Goal: Information Seeking & Learning: Learn about a topic

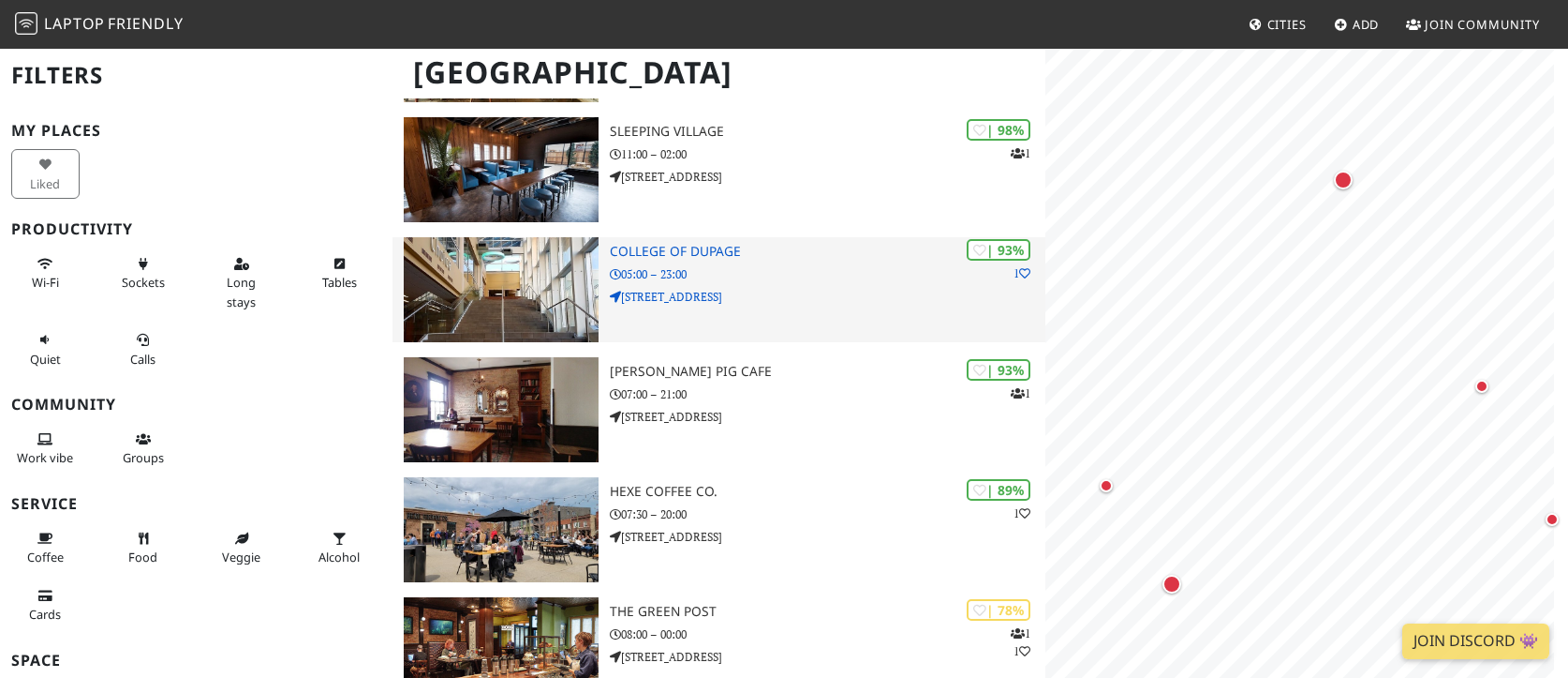
click at [653, 247] on h3 "College of DuPage" at bounding box center [828, 251] width 435 height 16
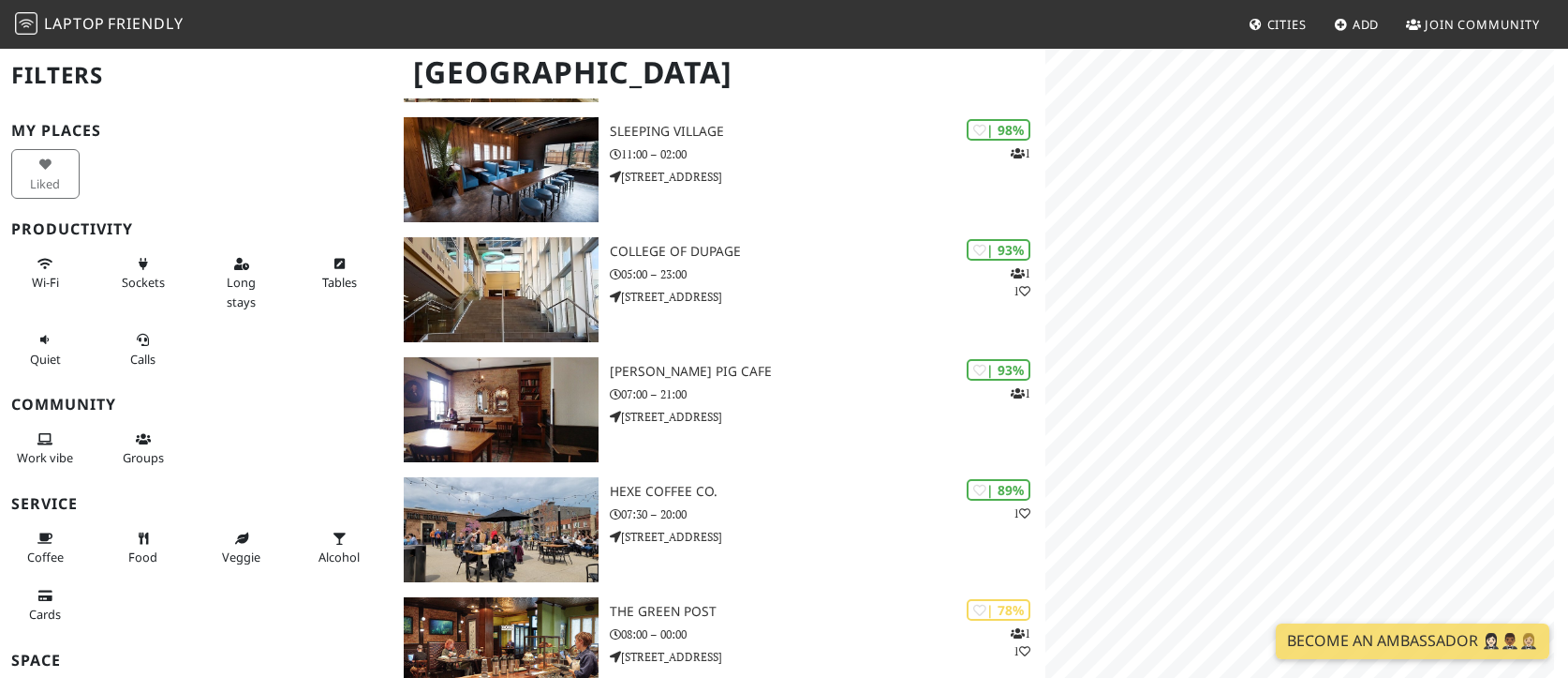
scroll to position [375, 0]
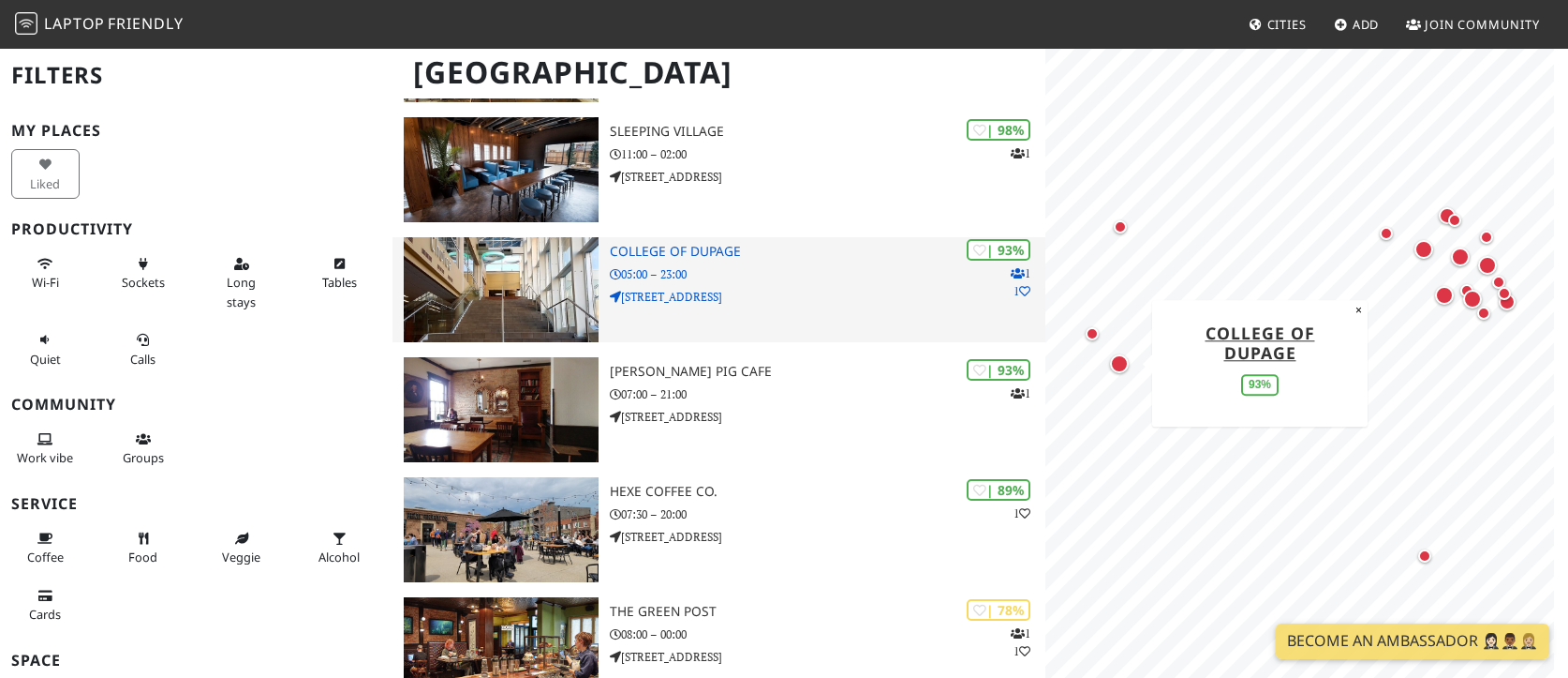
click at [704, 253] on h3 "College of DuPage" at bounding box center [828, 251] width 435 height 16
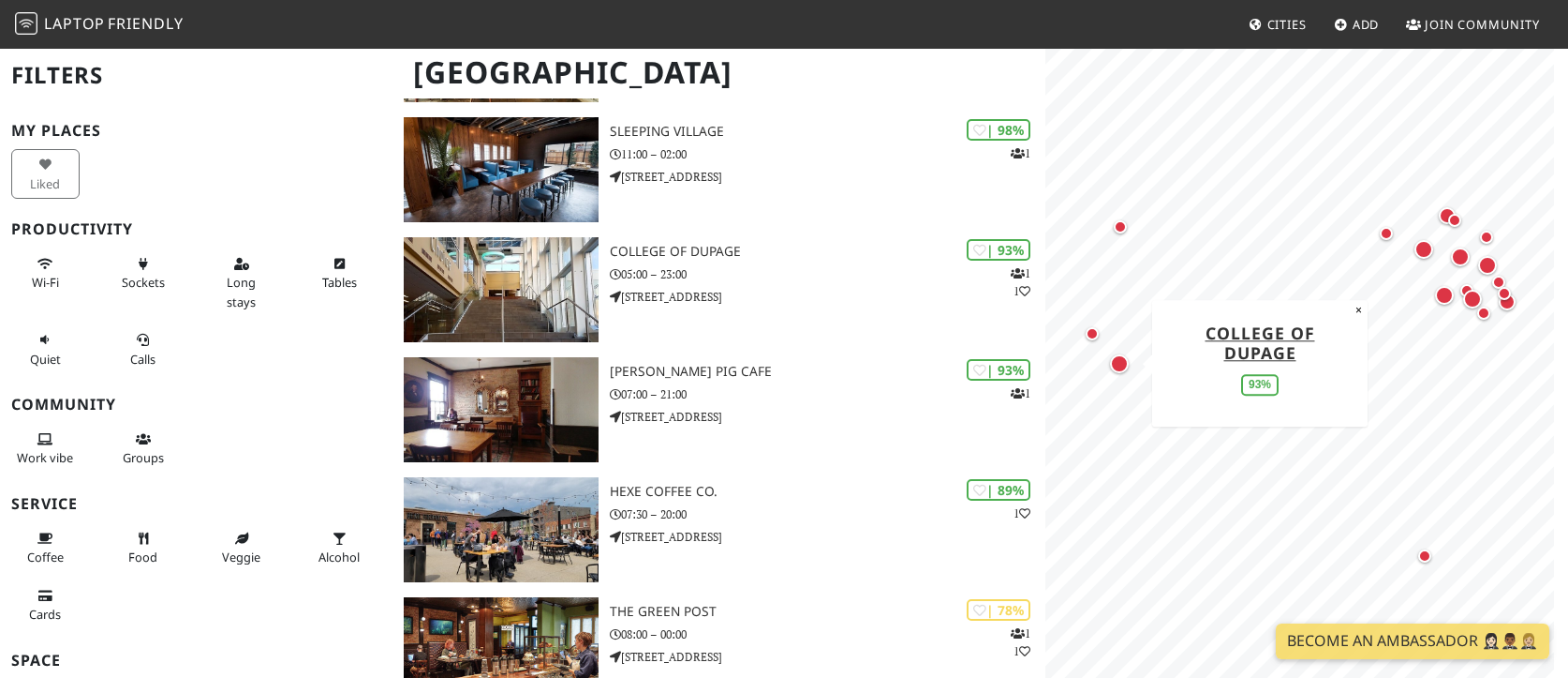
click at [1122, 366] on div "Map marker" at bounding box center [1119, 364] width 19 height 19
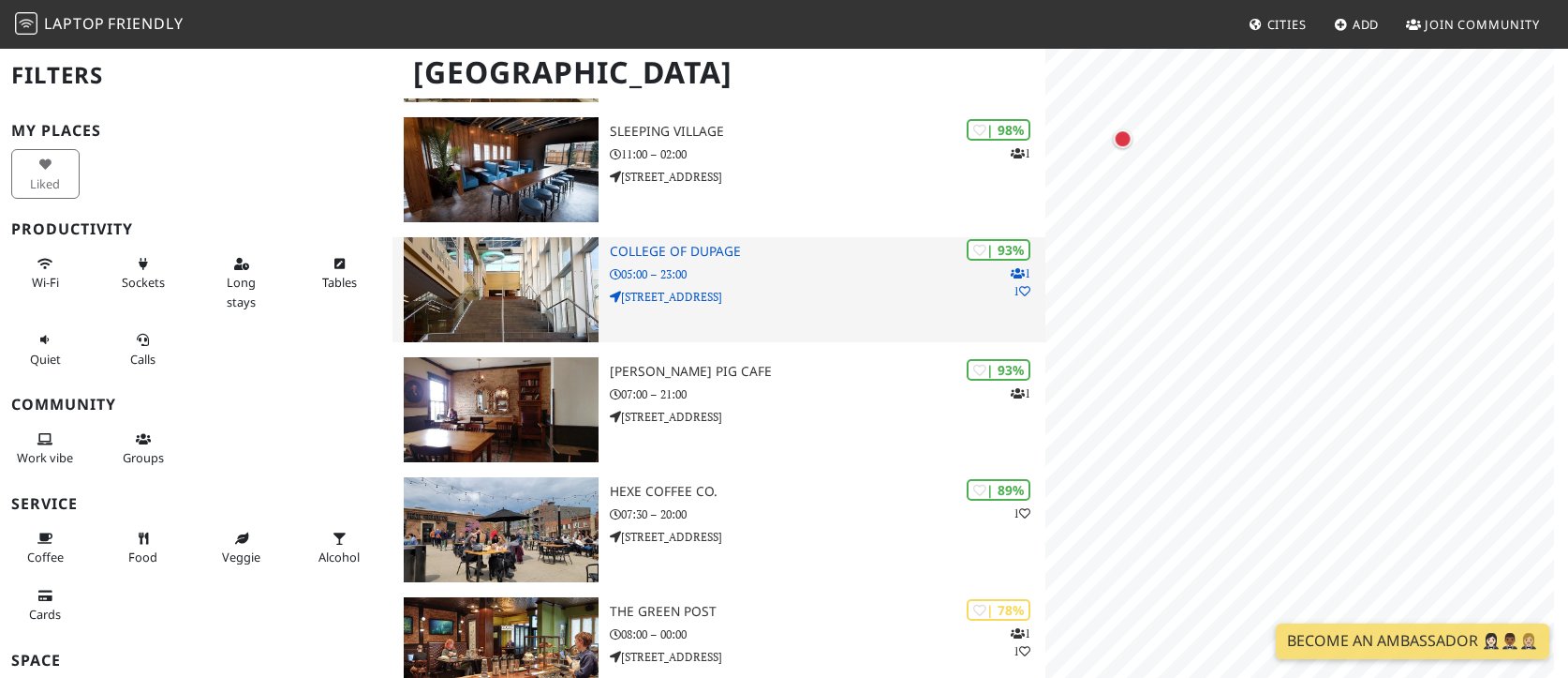
scroll to position [0, 0]
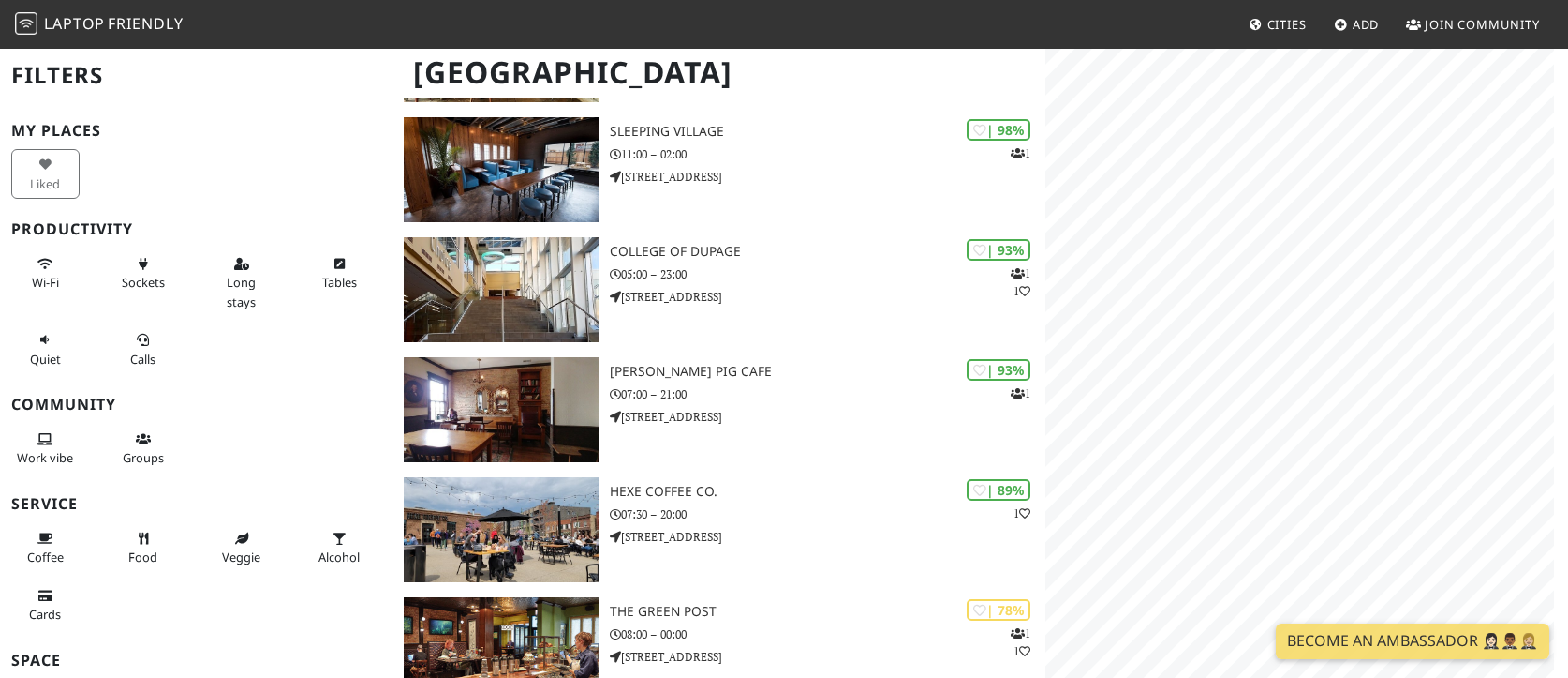
click at [1557, 368] on div "MapLibre | Protomaps © OpenStreetMap College of DuPage 93% ×" at bounding box center [1307, 385] width 523 height 678
